Goal: Find specific page/section: Find specific page/section

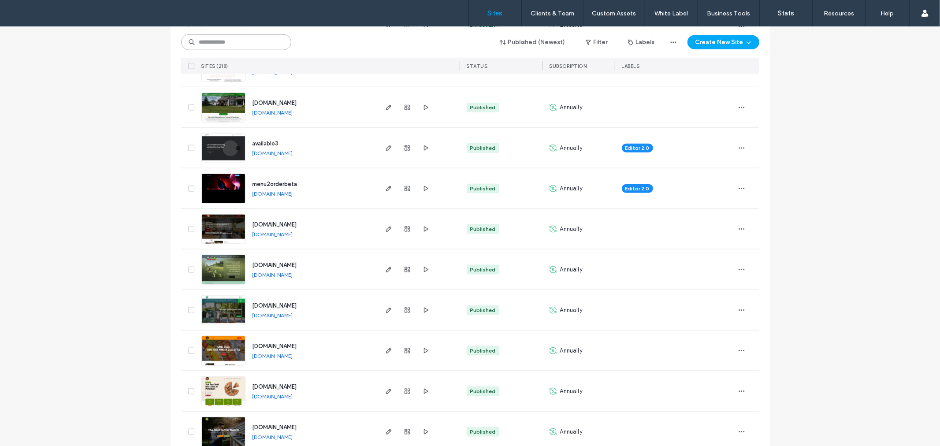
click at [278, 46] on input at bounding box center [236, 42] width 110 height 16
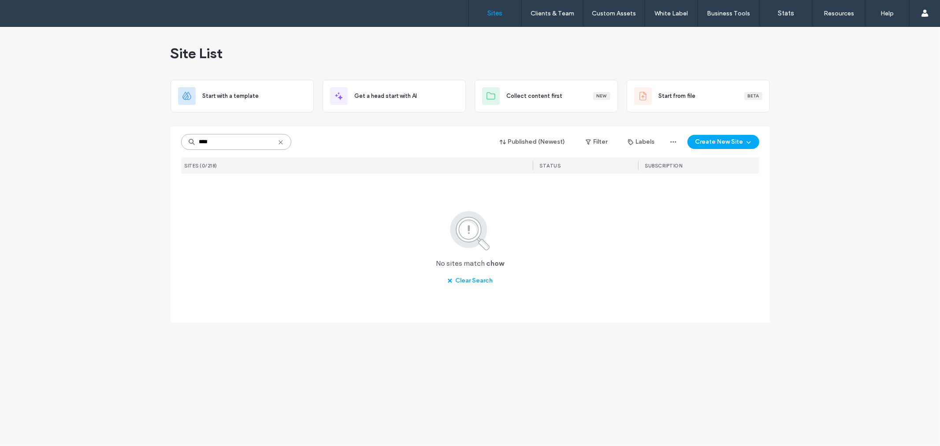
scroll to position [0, 0]
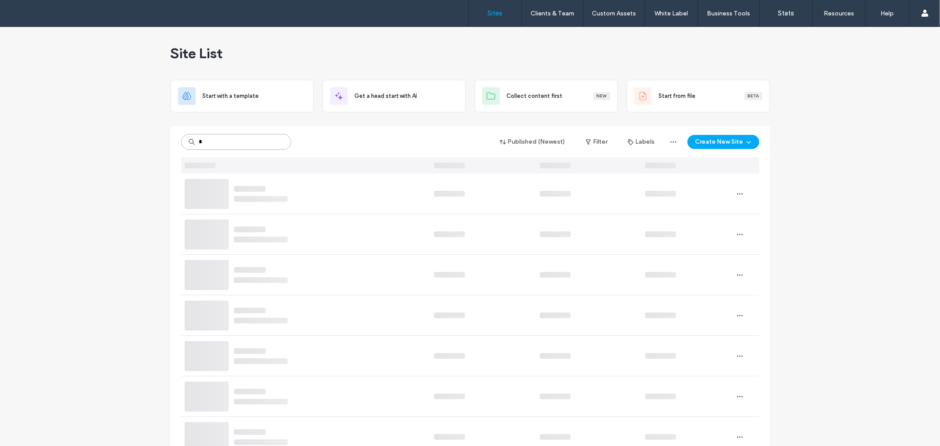
type input "*"
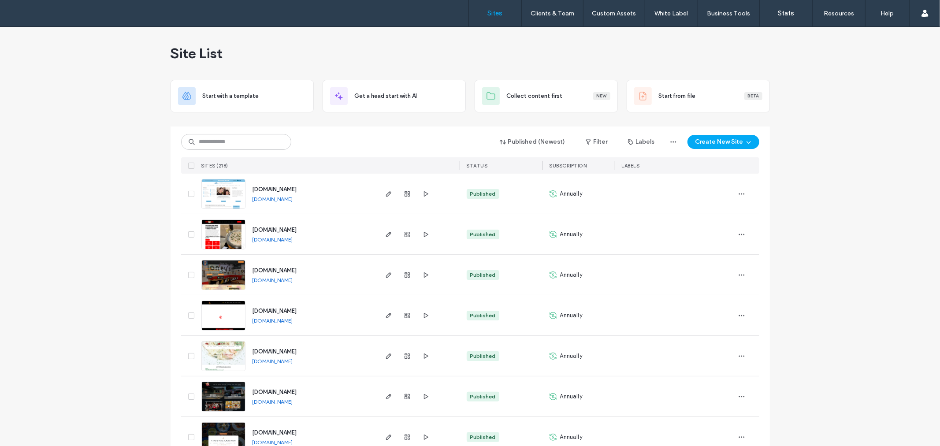
click at [235, 146] on input at bounding box center [236, 142] width 110 height 16
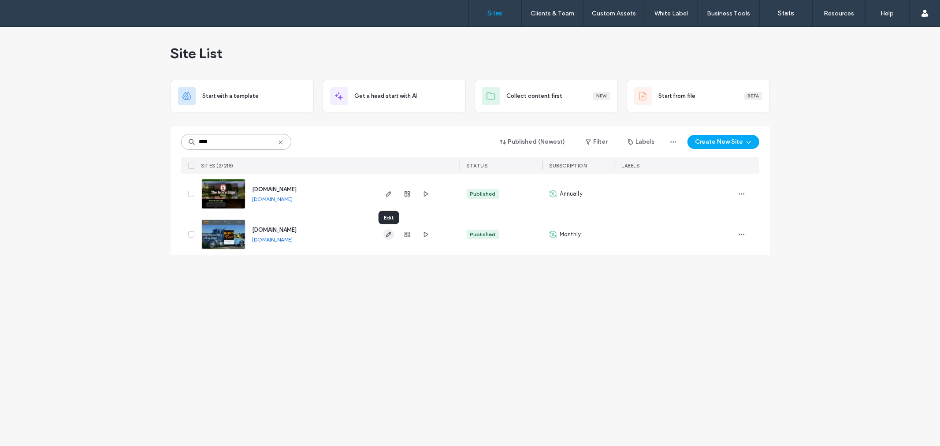
type input "****"
click at [391, 236] on icon "button" at bounding box center [388, 234] width 7 height 7
